Goal: Check status: Check status

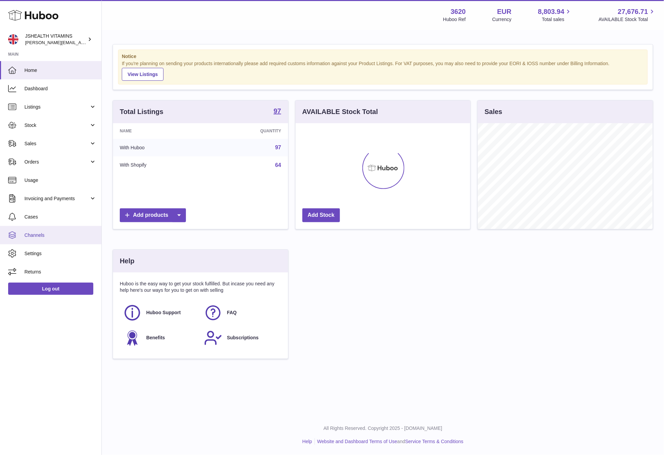
scroll to position [106, 174]
click at [54, 127] on span "Stock" at bounding box center [56, 125] width 65 height 6
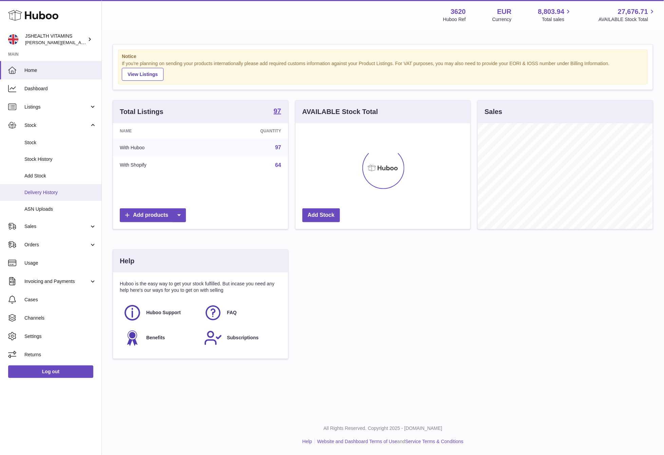
click at [61, 196] on link "Delivery History" at bounding box center [50, 192] width 101 height 17
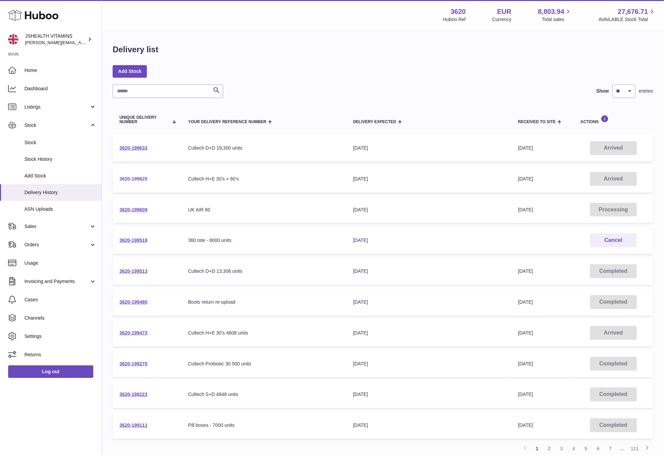
click at [135, 177] on link "3620-199625" at bounding box center [133, 178] width 28 height 5
click at [41, 205] on link "ASN Uploads" at bounding box center [50, 209] width 101 height 17
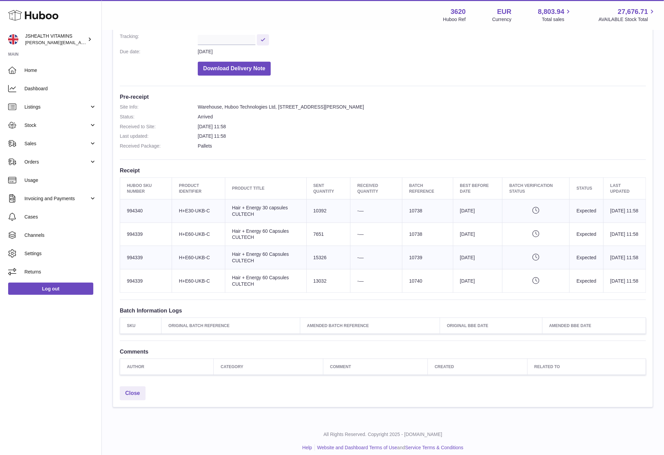
scroll to position [128, 0]
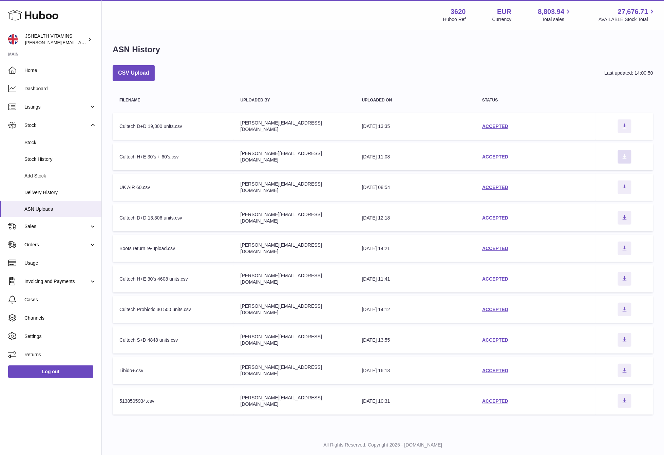
click at [629, 154] on icon "Download ASN file" at bounding box center [624, 156] width 11 height 5
click at [626, 156] on icon "Download ASN file" at bounding box center [625, 156] width 4 height 5
click at [74, 190] on span "Delivery History" at bounding box center [60, 192] width 72 height 6
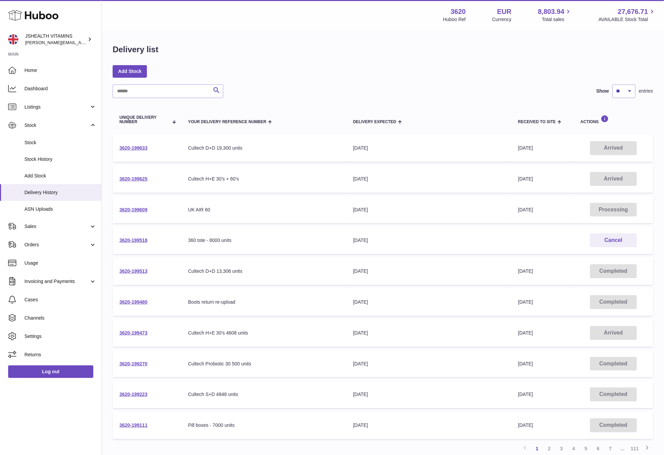
click at [147, 172] on td "3620-199625" at bounding box center [147, 178] width 69 height 27
click at [143, 177] on link "3620-199625" at bounding box center [133, 178] width 28 height 5
click at [128, 148] on link "3620-199633" at bounding box center [133, 147] width 28 height 5
click at [49, 147] on link "Stock" at bounding box center [50, 142] width 101 height 17
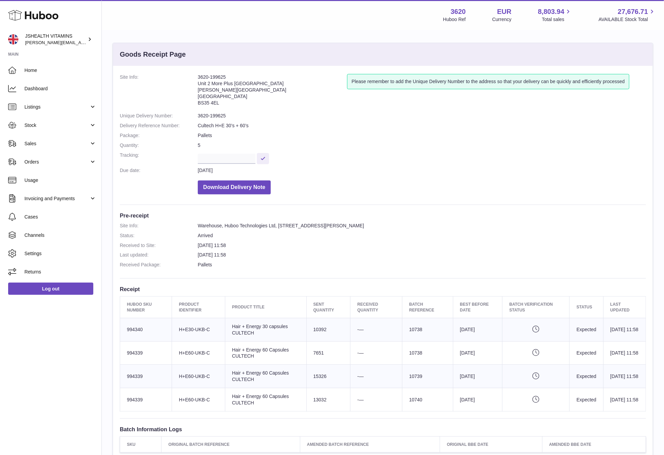
scroll to position [2, 0]
click at [219, 113] on dd "3620-199625" at bounding box center [422, 115] width 448 height 6
copy dd "199625"
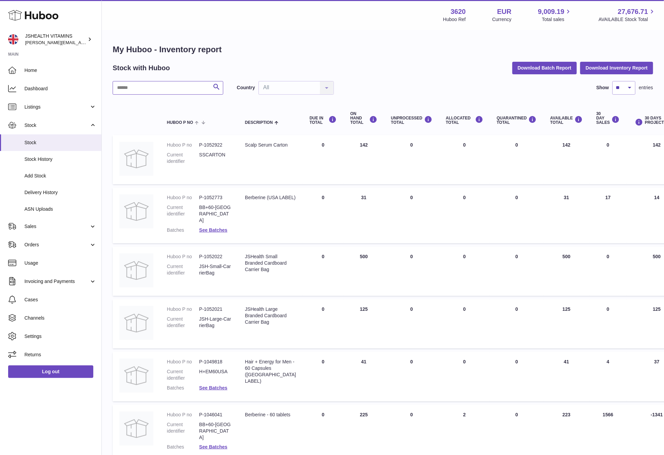
click at [138, 89] on input "text" at bounding box center [168, 88] width 111 height 14
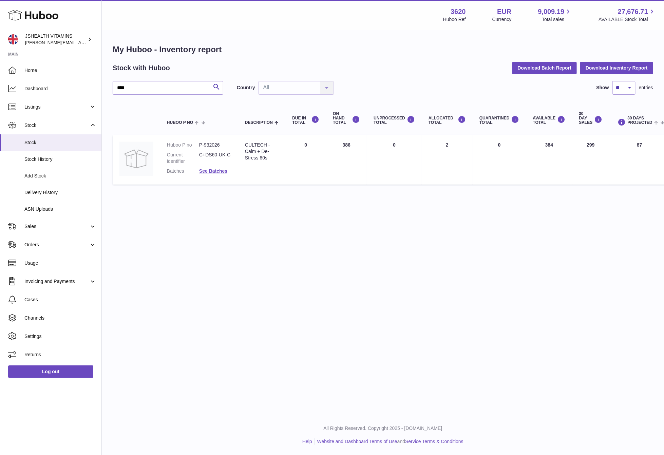
click at [220, 143] on dd "P-932026" at bounding box center [215, 145] width 32 height 6
click at [215, 145] on dd "P-932026" at bounding box center [215, 145] width 32 height 6
copy dd "932026"
click at [152, 88] on input "****" at bounding box center [168, 88] width 111 height 14
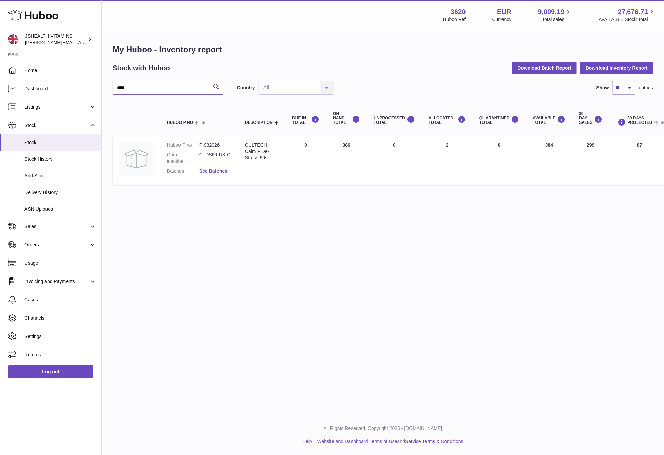
click at [152, 88] on input "****" at bounding box center [168, 88] width 111 height 14
paste input "**"
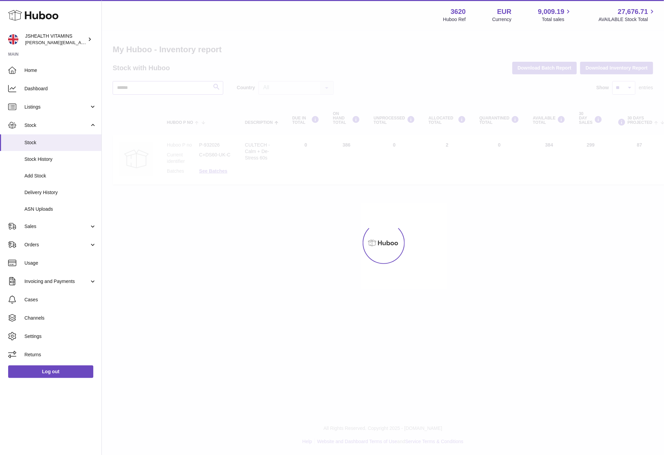
type input "******"
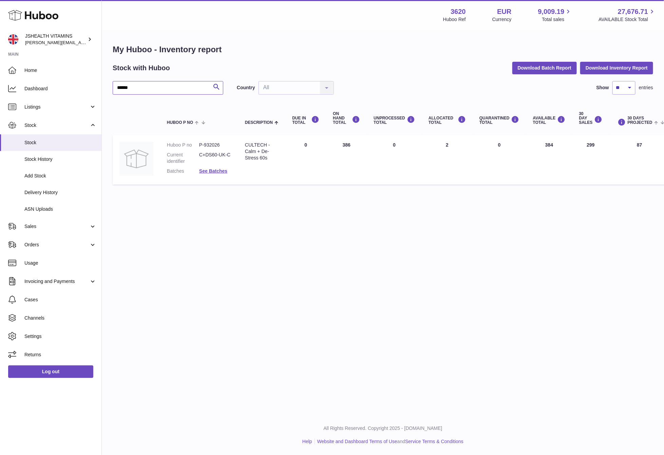
click at [172, 86] on input "******" at bounding box center [168, 88] width 111 height 14
click at [58, 213] on link "ASN Uploads" at bounding box center [50, 209] width 101 height 17
click at [51, 211] on span "ASN Uploads" at bounding box center [60, 209] width 72 height 6
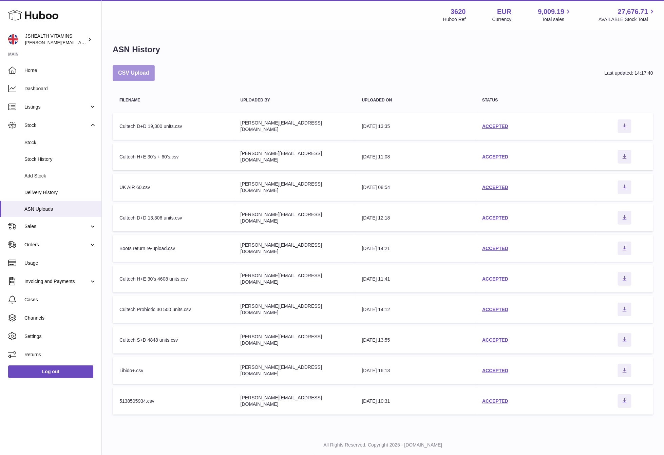
click at [130, 69] on button "CSV Upload" at bounding box center [134, 73] width 42 height 16
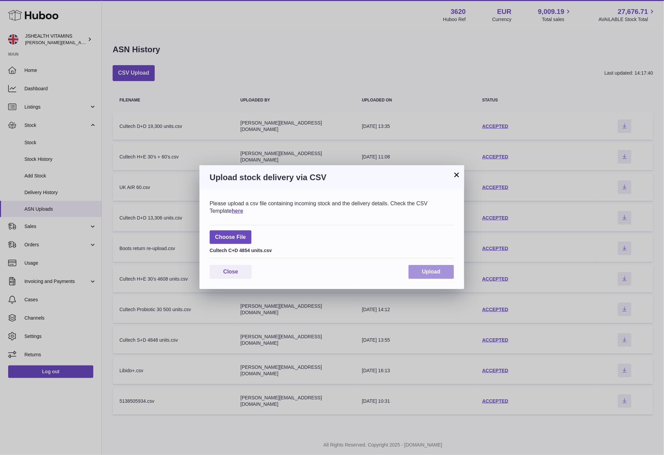
click at [426, 265] on div "Close Upload" at bounding box center [332, 272] width 244 height 14
click at [428, 270] on span "Upload" at bounding box center [431, 272] width 18 height 6
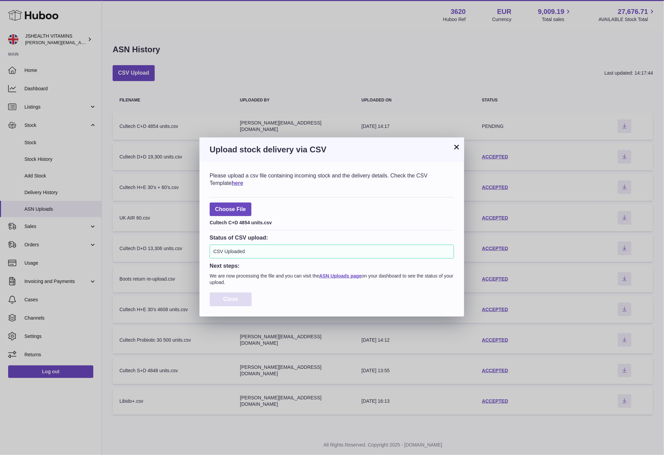
click at [247, 295] on button "Close" at bounding box center [231, 300] width 42 height 14
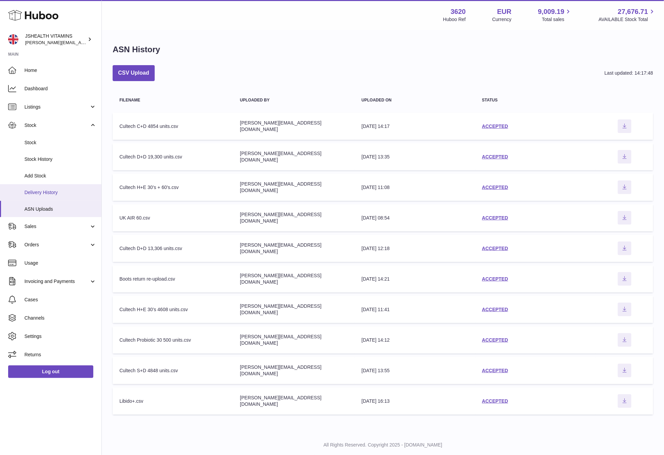
click at [73, 198] on link "Delivery History" at bounding box center [50, 192] width 101 height 17
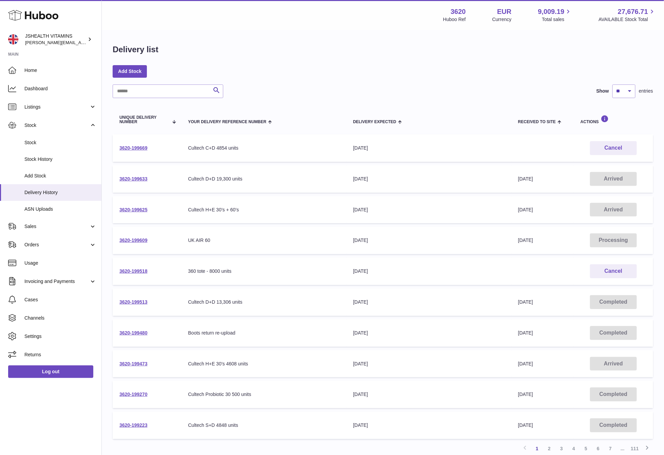
click at [134, 143] on td "3620-199669" at bounding box center [147, 147] width 69 height 27
click at [130, 147] on link "3620-199669" at bounding box center [133, 147] width 28 height 5
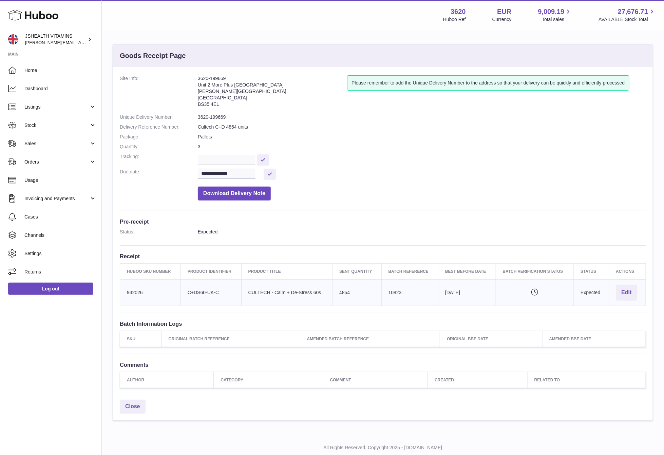
drag, startPoint x: 216, startPoint y: 110, endPoint x: 216, endPoint y: 114, distance: 4.1
click at [216, 110] on address "3620-199669 [STREET_ADDRESS][PERSON_NAME]" at bounding box center [272, 92] width 149 height 35
click at [216, 114] on dd "3620-199669" at bounding box center [422, 117] width 448 height 6
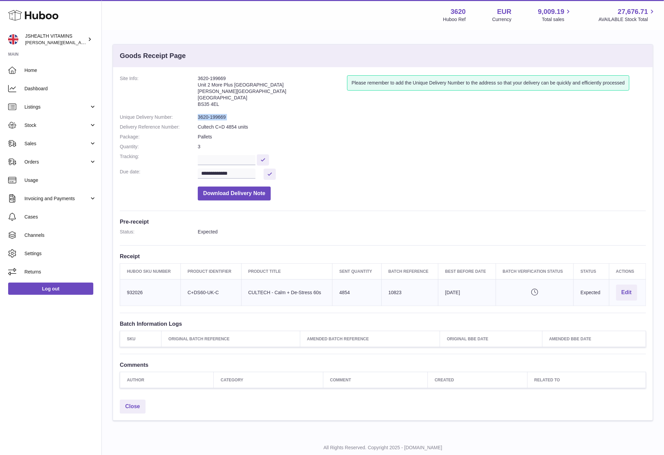
copy dl "3620-199669"
click at [235, 180] on dl "**********" at bounding box center [383, 139] width 526 height 129
click at [236, 173] on input "**********" at bounding box center [227, 174] width 58 height 10
click at [223, 268] on span "26" at bounding box center [222, 267] width 12 height 12
type input "**********"
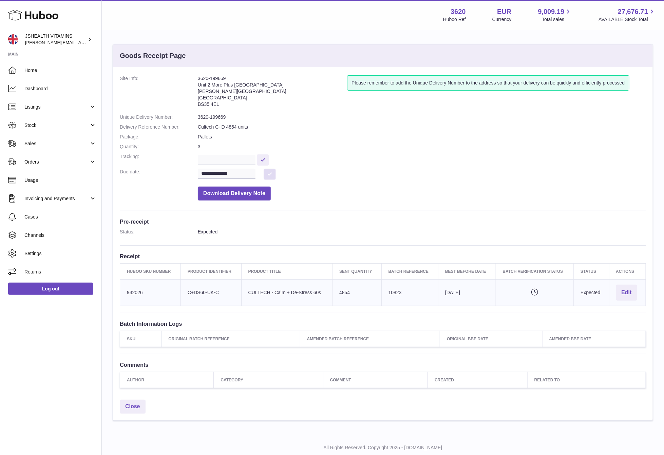
click at [265, 173] on button at bounding box center [270, 174] width 12 height 11
click at [499, 195] on dd "Download Delivery Note" at bounding box center [422, 191] width 448 height 17
click at [220, 115] on dd "3620-199669" at bounding box center [422, 117] width 448 height 6
click at [221, 115] on dd "3620-199669" at bounding box center [422, 117] width 448 height 6
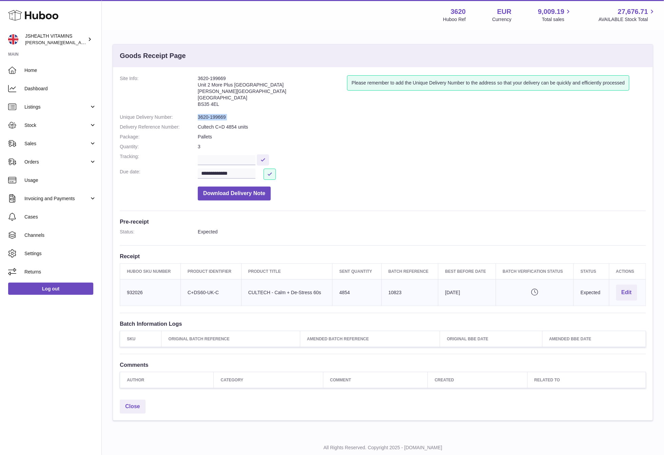
drag, startPoint x: 325, startPoint y: 292, endPoint x: 286, endPoint y: 291, distance: 38.7
click at [274, 293] on td "Product title CULTECH - Calm + De-Stress 60s" at bounding box center [286, 292] width 91 height 26
copy td "Calm + De-Stress 60s"
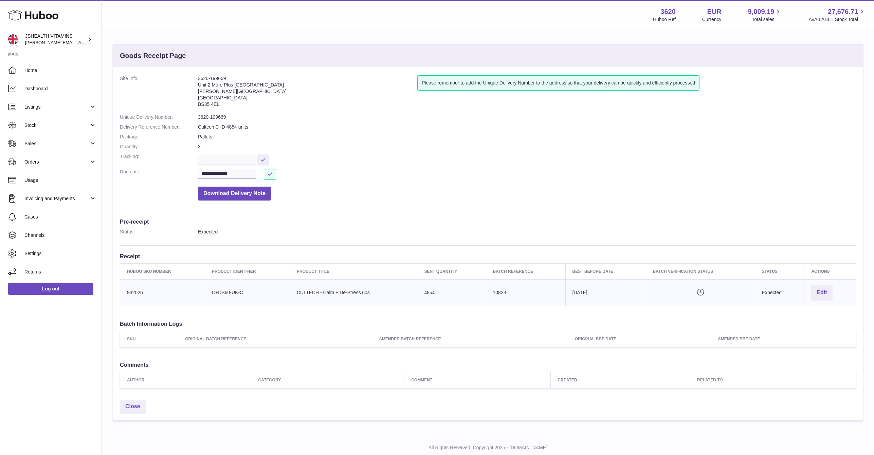
click at [324, 295] on td "Product title CULTECH - Calm + De-Stress 60s" at bounding box center [353, 292] width 127 height 26
copy tr "CULTECH - Calm + De-Stress 60s"
click at [129, 291] on td "Huboo SKU Number 932026" at bounding box center [162, 292] width 85 height 26
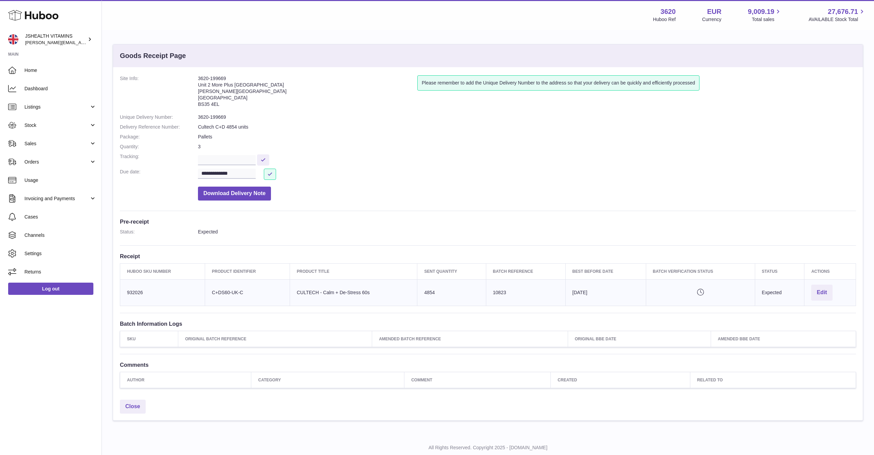
click at [129, 291] on td "Huboo SKU Number 932026" at bounding box center [162, 292] width 85 height 26
copy td "932026"
drag, startPoint x: 47, startPoint y: 125, endPoint x: 35, endPoint y: 173, distance: 50.3
click at [47, 125] on span "Stock" at bounding box center [56, 125] width 65 height 6
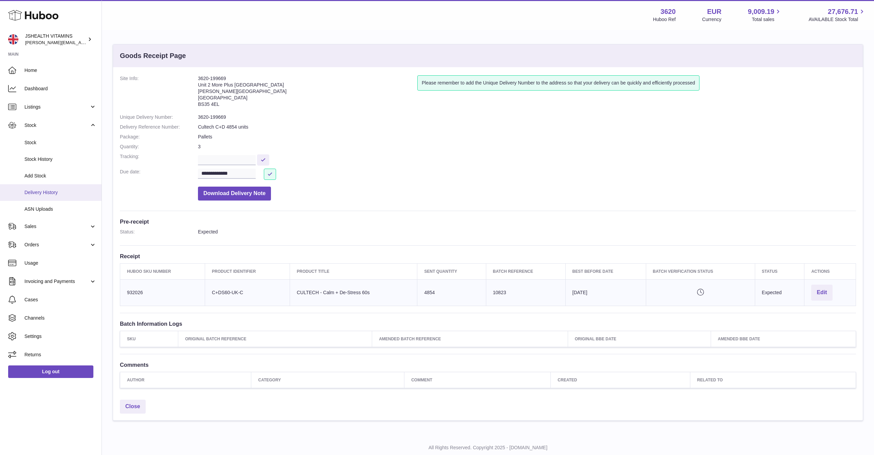
click at [44, 198] on link "Delivery History" at bounding box center [50, 192] width 101 height 17
